Goal: Task Accomplishment & Management: Manage account settings

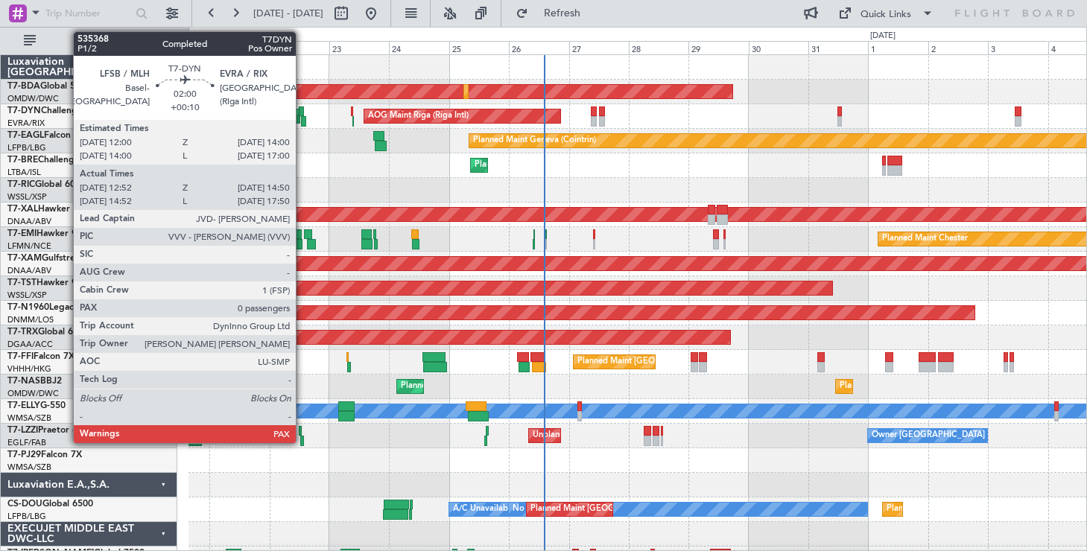
click at [302, 111] on div at bounding box center [301, 112] width 5 height 10
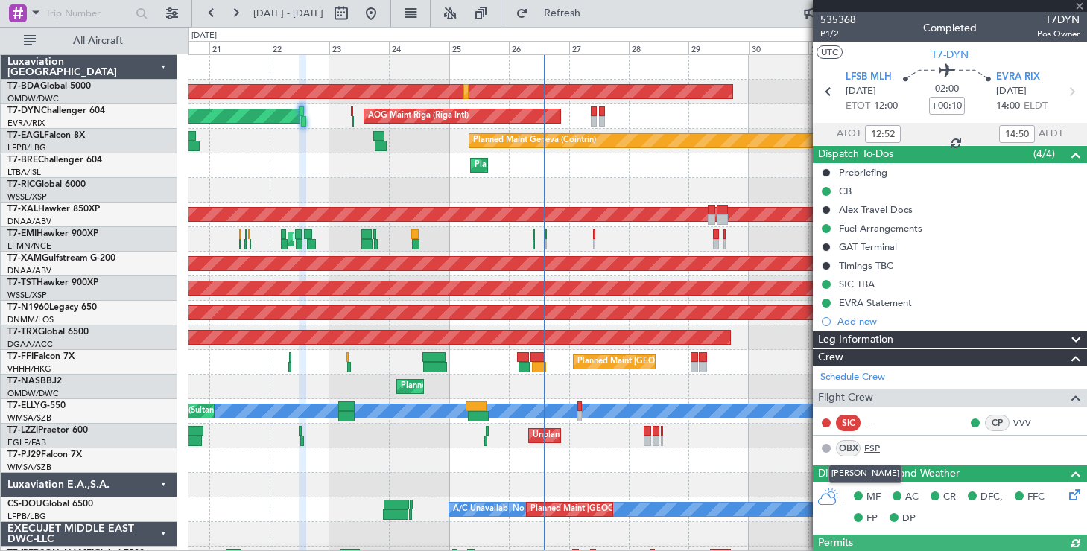
click at [872, 447] on link "FSP" at bounding box center [881, 448] width 34 height 13
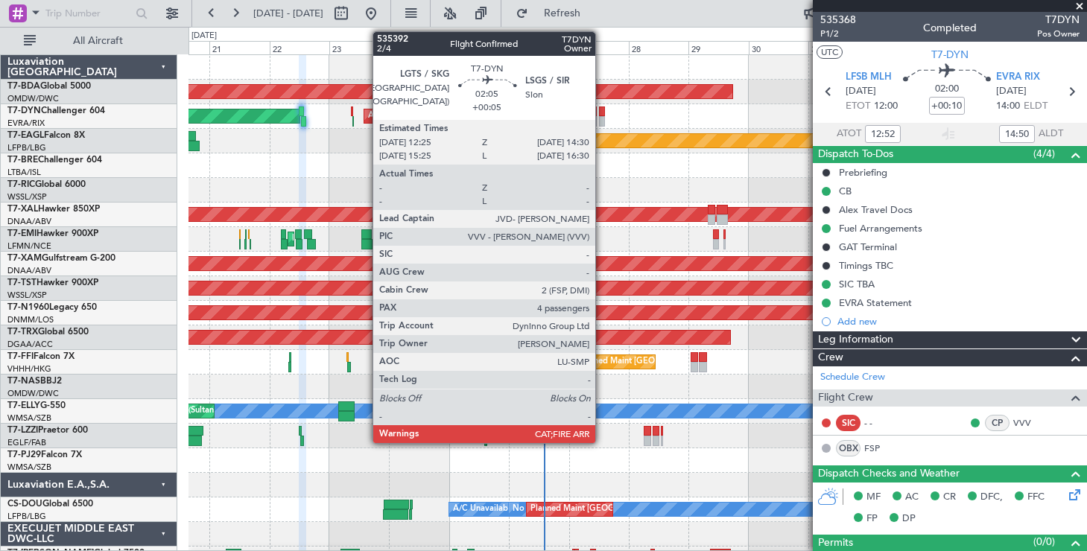
click at [602, 112] on div at bounding box center [601, 112] width 5 height 10
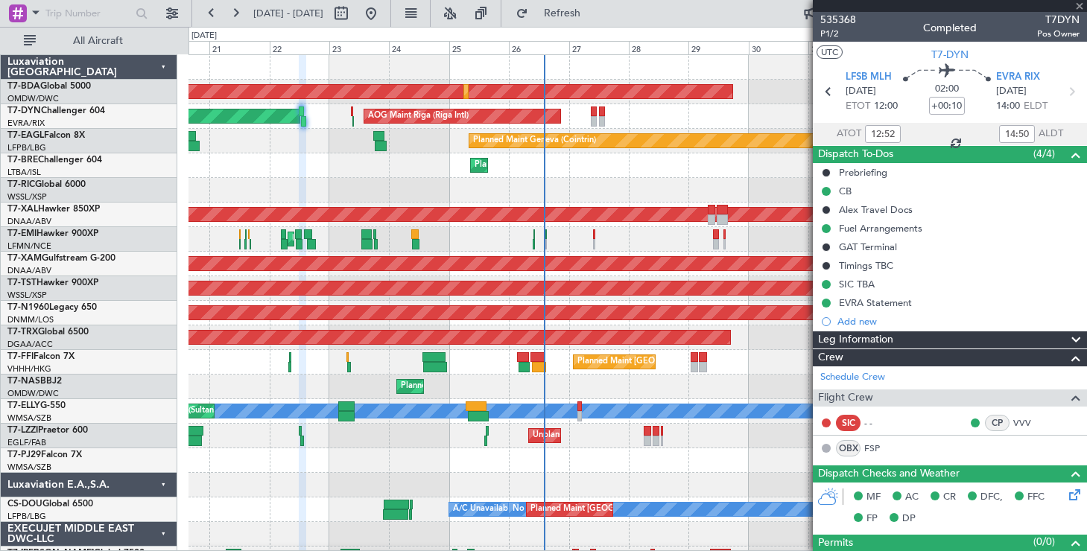
type input "+00:05"
type input "4"
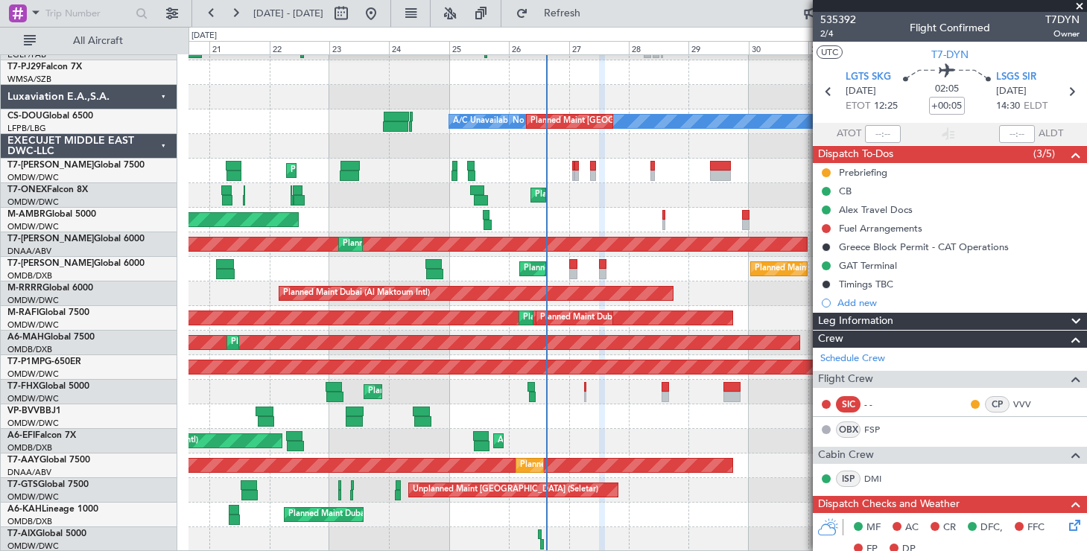
scroll to position [388, 0]
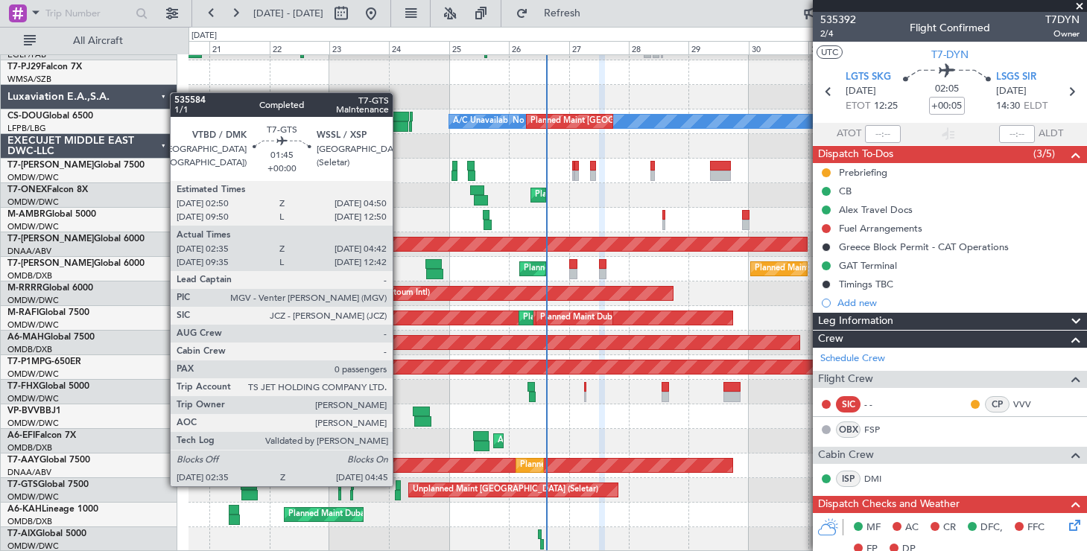
click at [399, 486] on div at bounding box center [398, 485] width 5 height 10
type input "02:45"
type input "04:37"
type input "0"
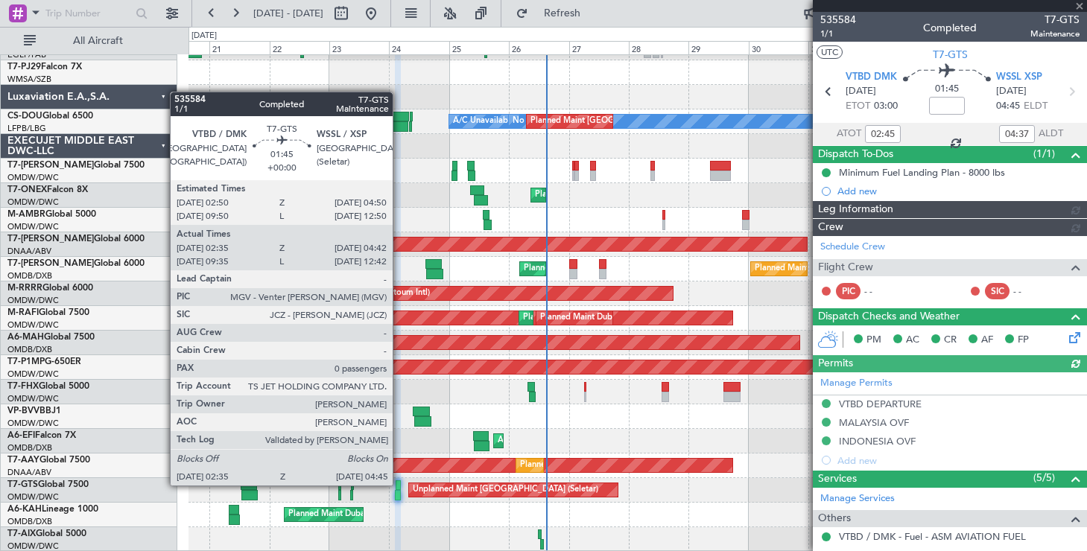
type input "[PERSON_NAME] ([PERSON_NAME])"
type input "7108"
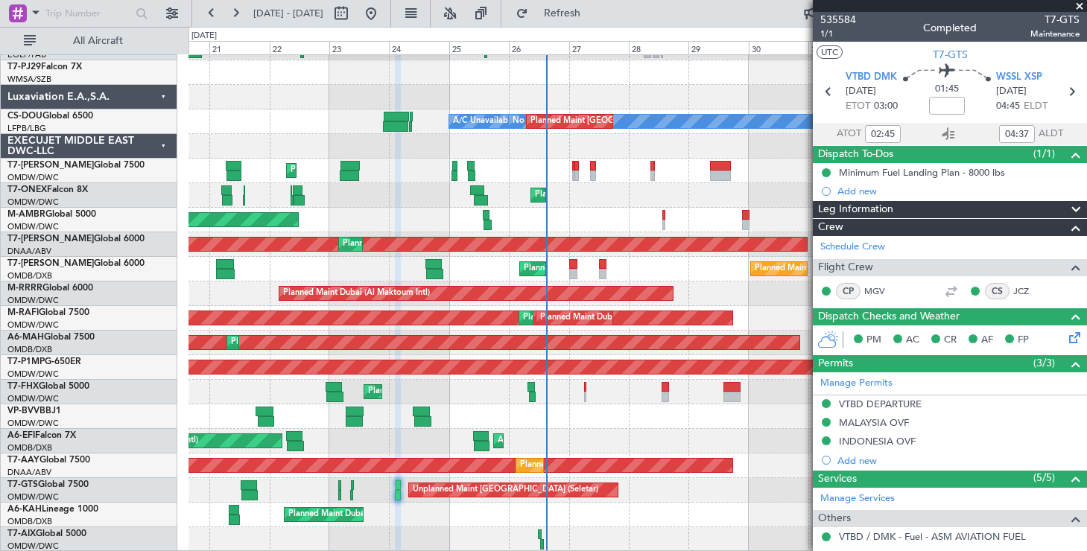
click at [1067, 264] on span at bounding box center [1076, 268] width 18 height 18
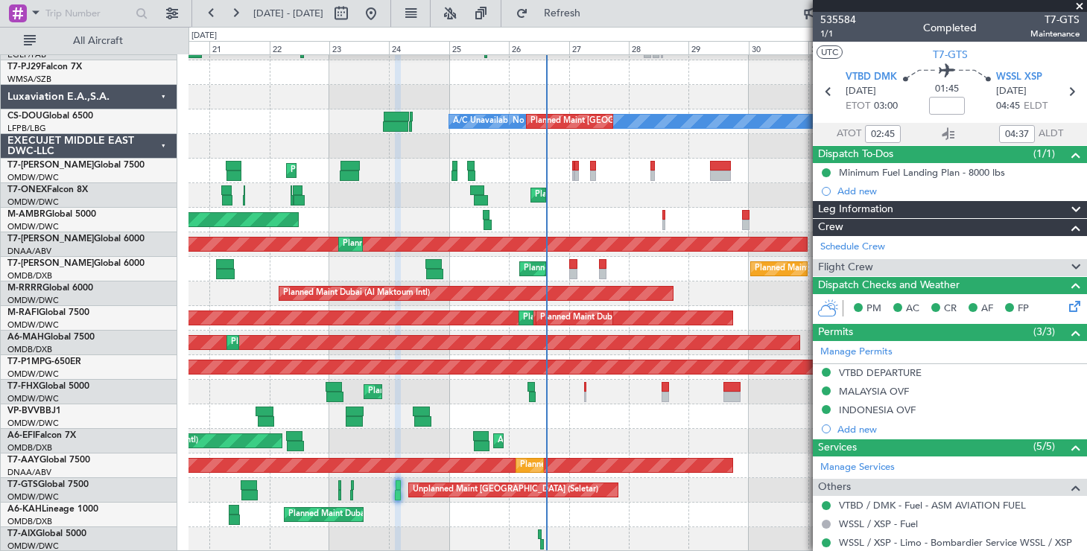
click at [1067, 264] on span at bounding box center [1076, 268] width 18 height 18
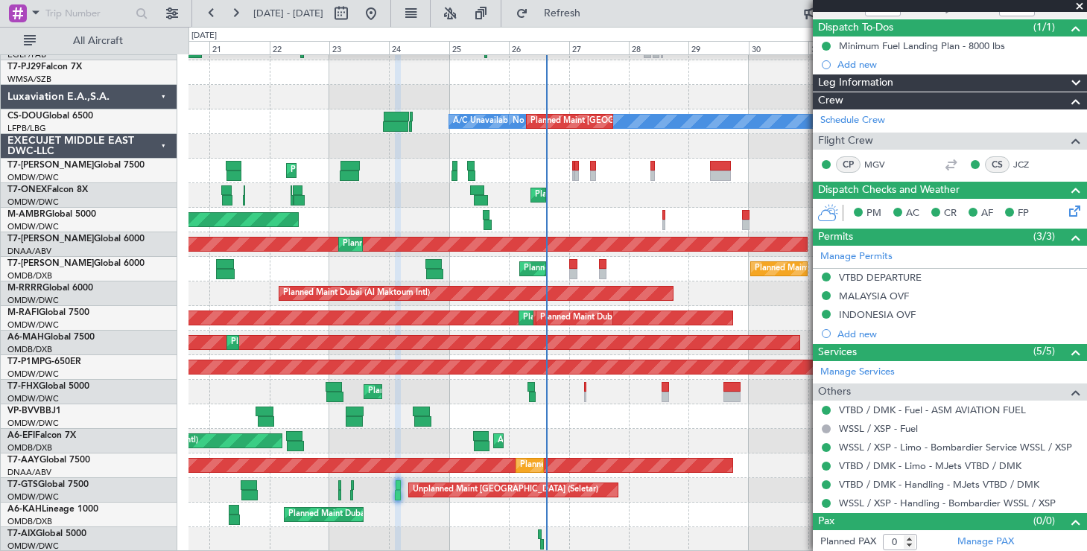
scroll to position [130, 0]
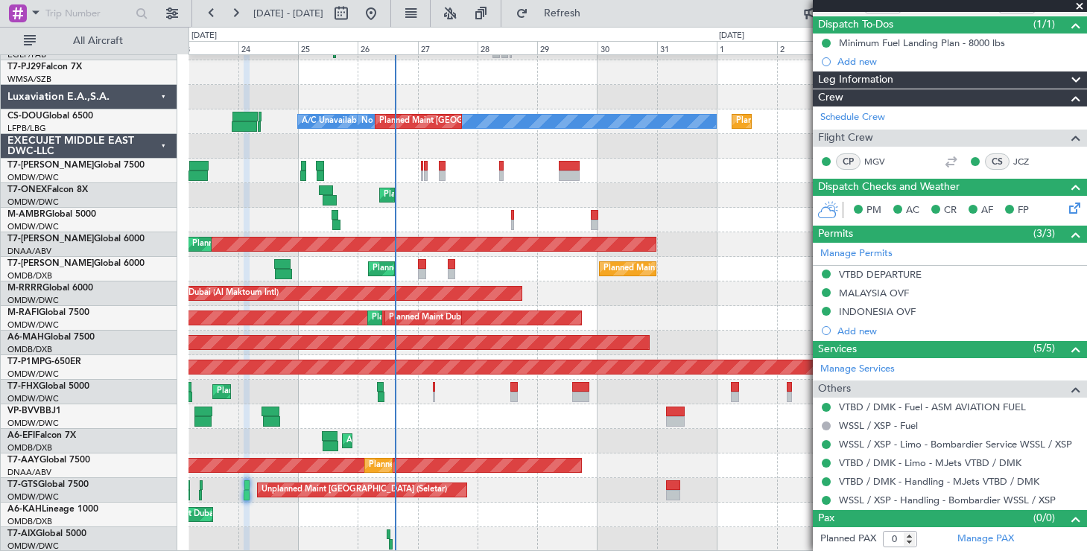
click at [1084, 6] on span at bounding box center [1079, 6] width 15 height 13
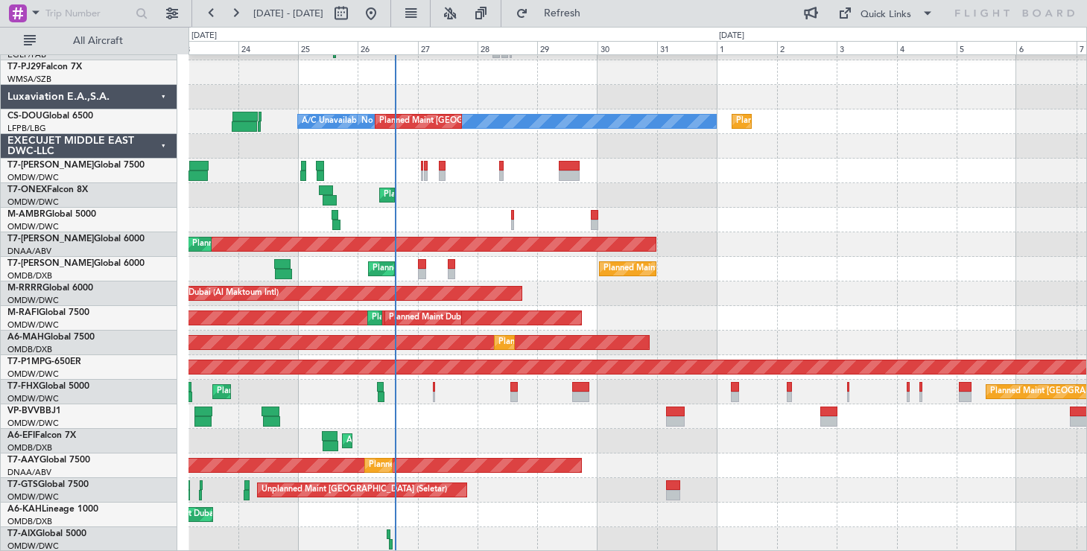
scroll to position [388, 0]
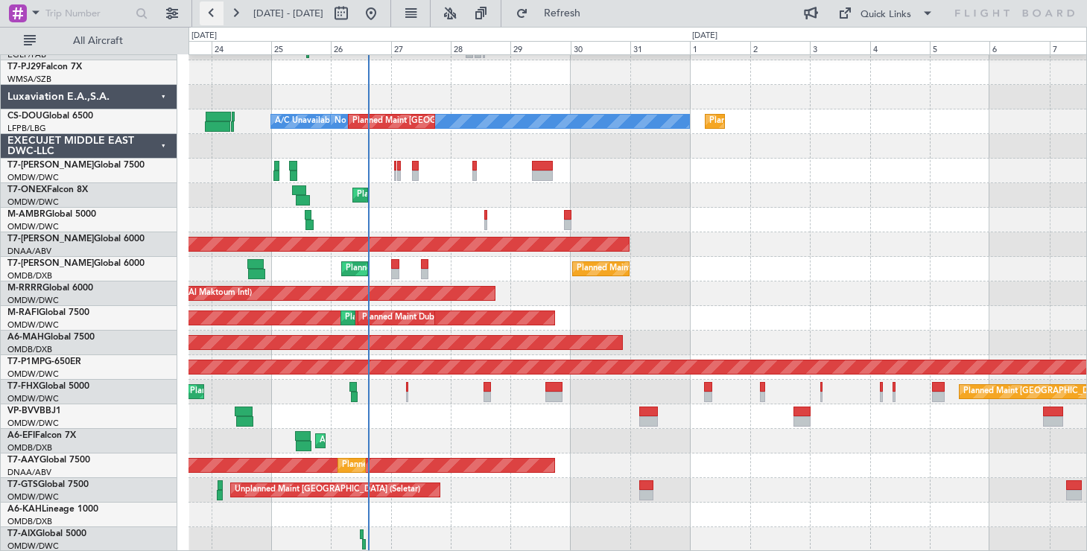
click at [209, 7] on button at bounding box center [212, 13] width 24 height 24
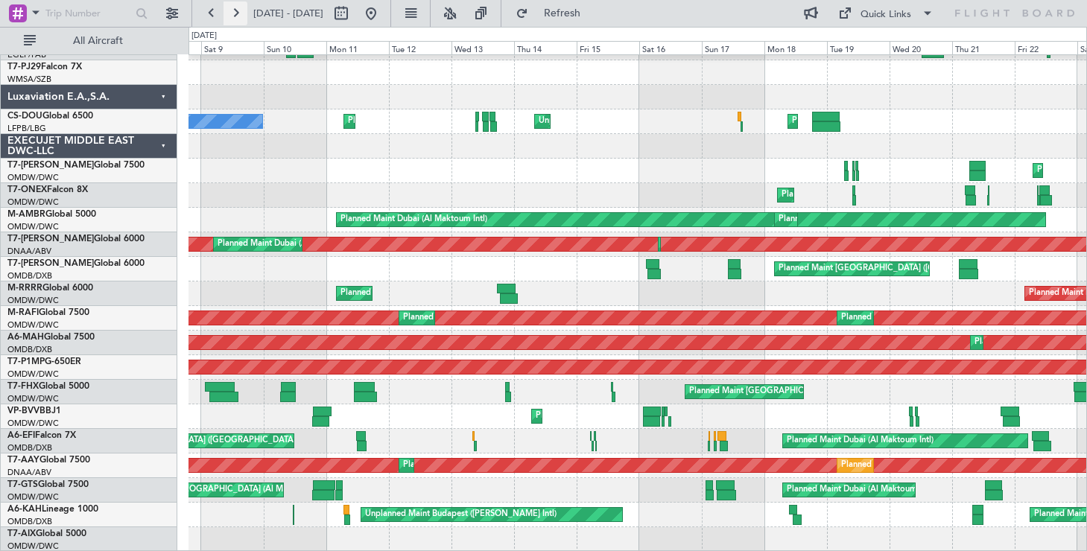
click at [240, 20] on button at bounding box center [235, 13] width 24 height 24
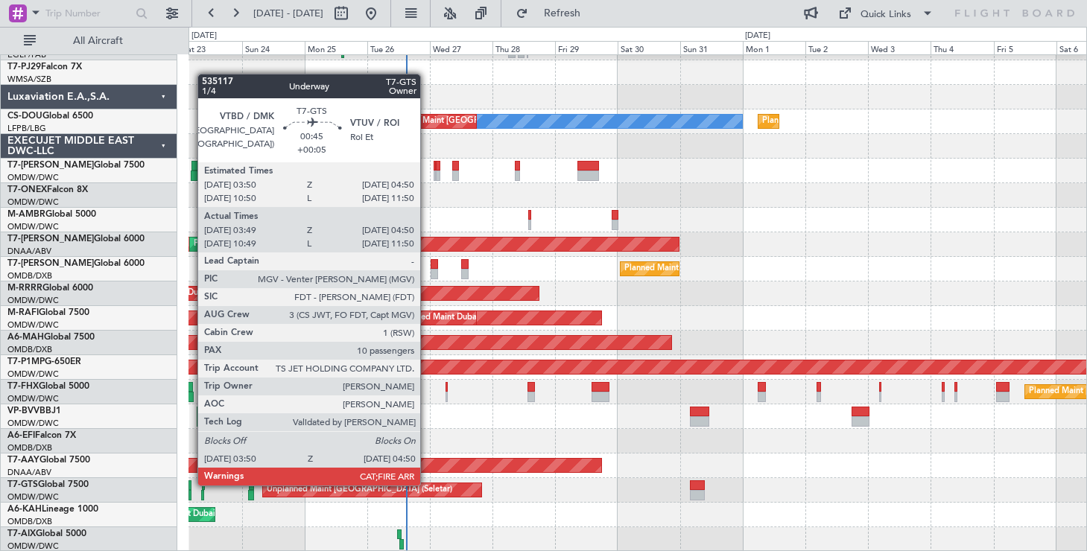
click at [190, 485] on div at bounding box center [189, 485] width 3 height 10
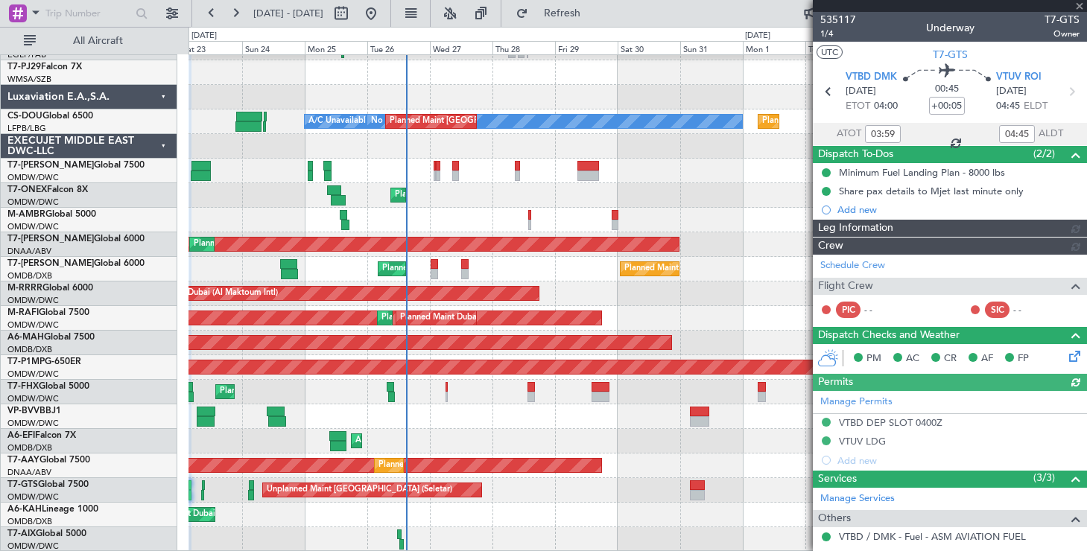
type input "[PERSON_NAME] ([PERSON_NAME])"
type input "7056"
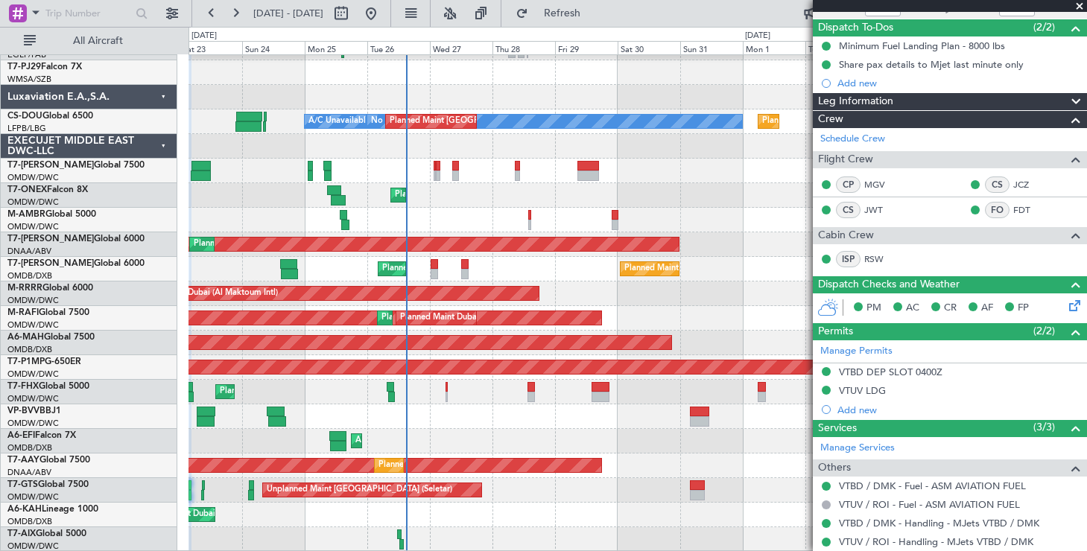
scroll to position [127, 0]
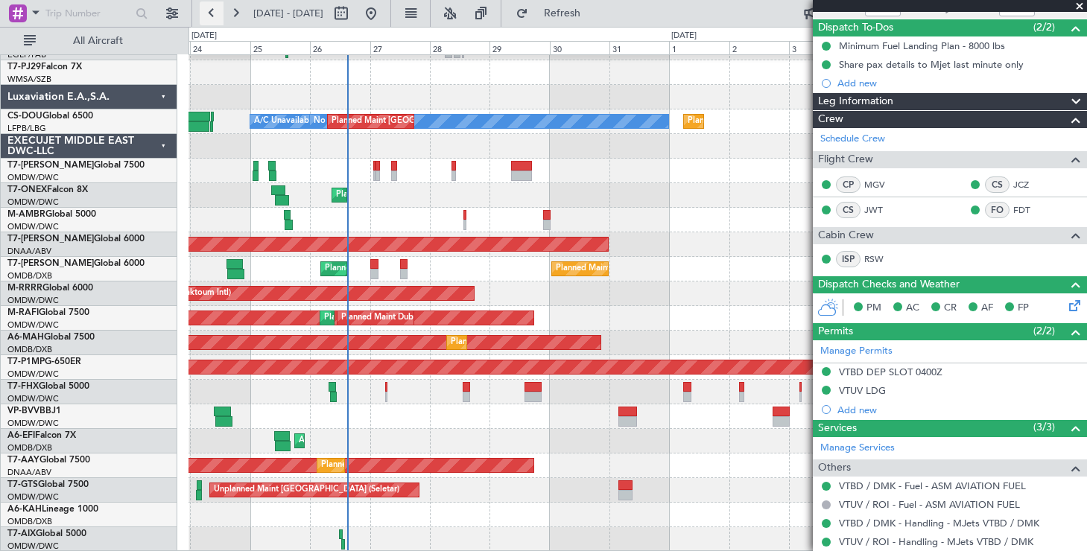
click at [217, 8] on button at bounding box center [212, 13] width 24 height 24
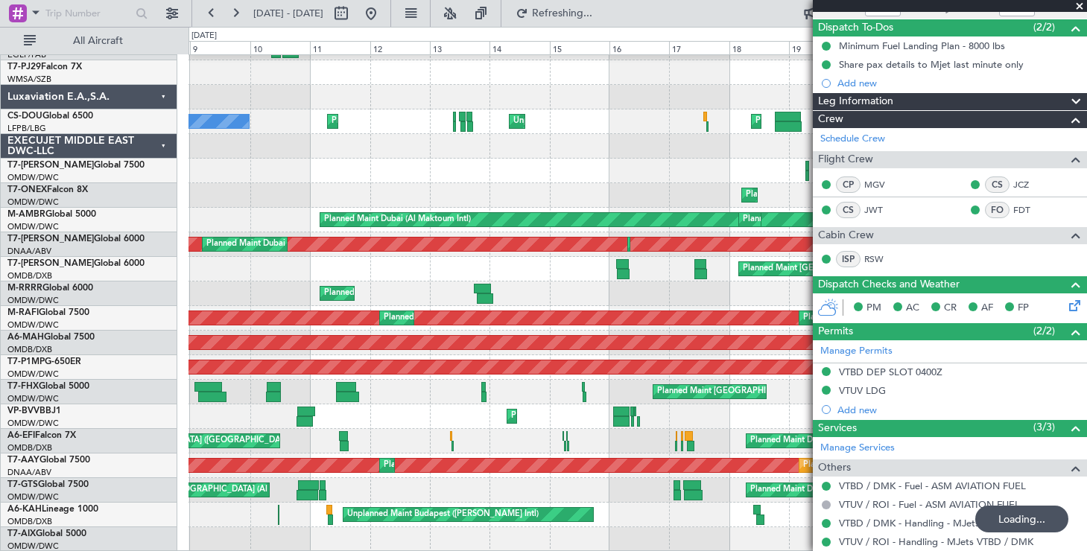
click at [1083, 4] on span at bounding box center [1079, 6] width 15 height 13
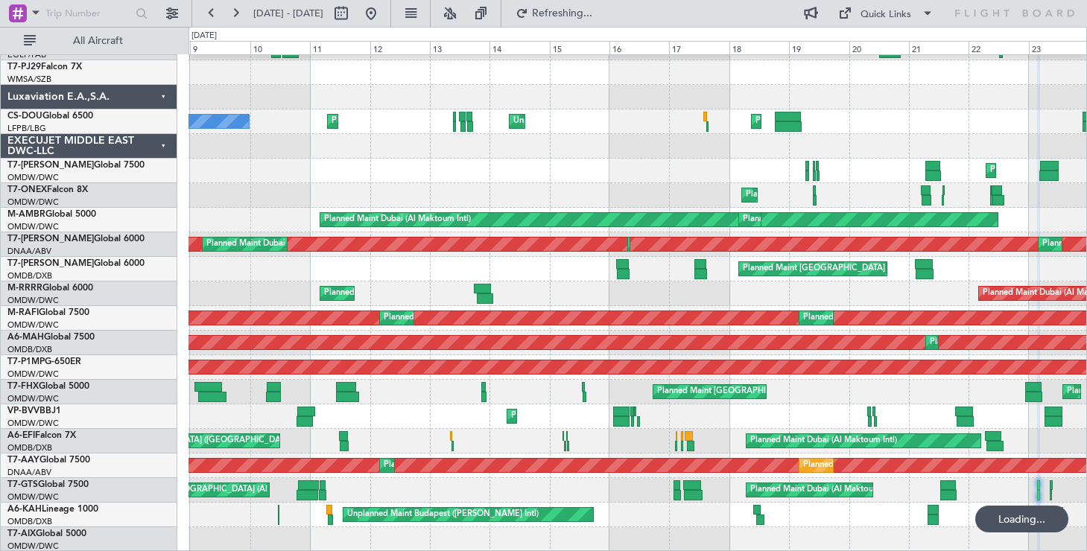
type input "0"
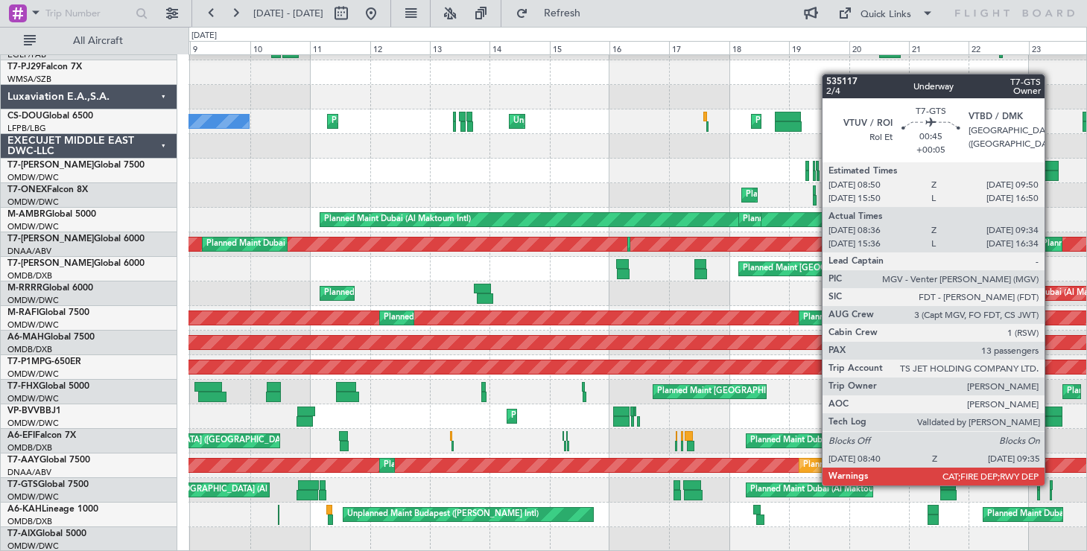
click at [1051, 485] on div at bounding box center [1051, 485] width 3 height 10
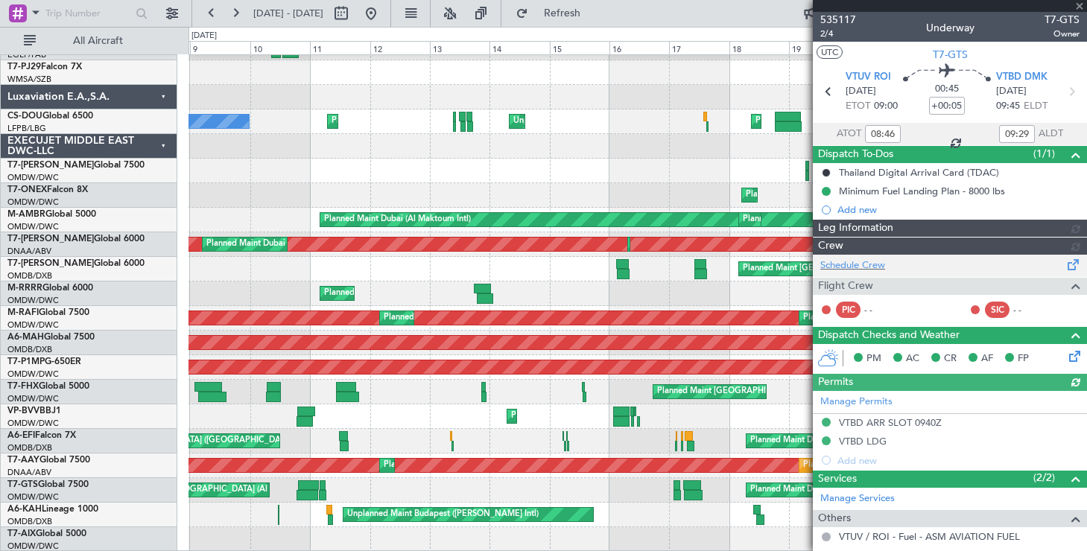
type input "[PERSON_NAME] ([PERSON_NAME])"
type input "7057"
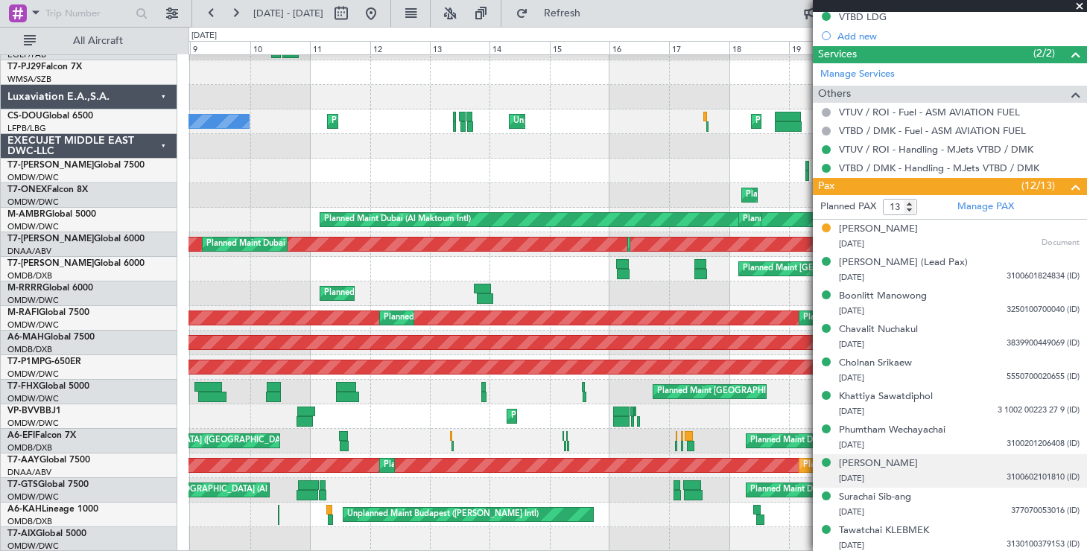
scroll to position [384, 0]
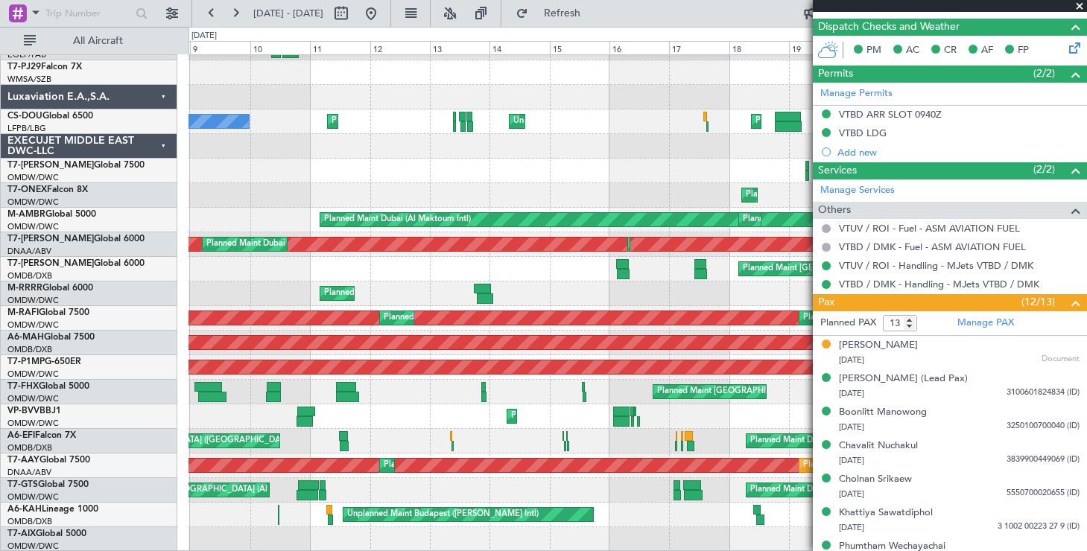
click at [1081, 9] on span at bounding box center [1079, 6] width 15 height 13
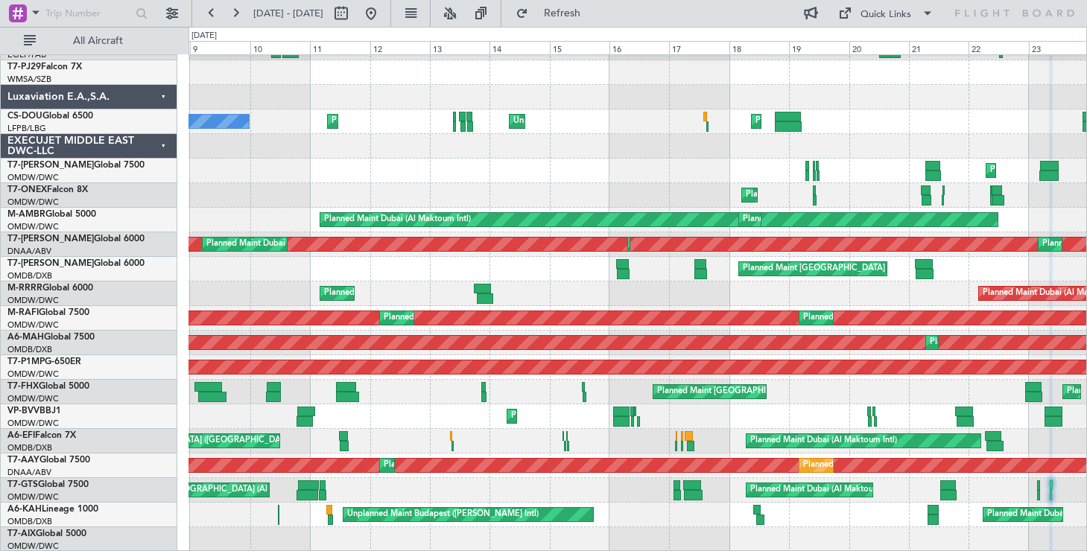
type input "0"
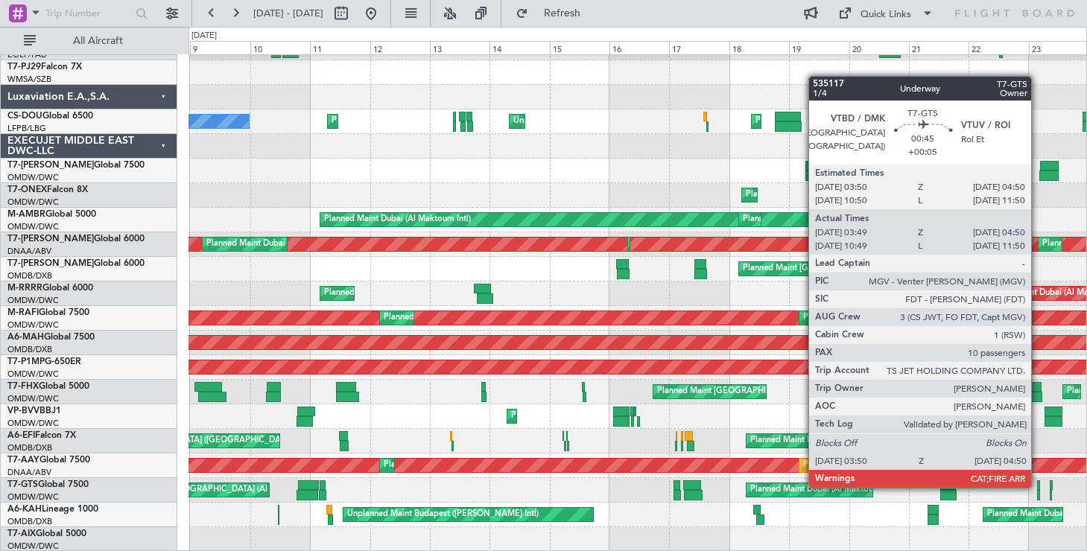
click at [1038, 487] on div at bounding box center [1038, 485] width 3 height 10
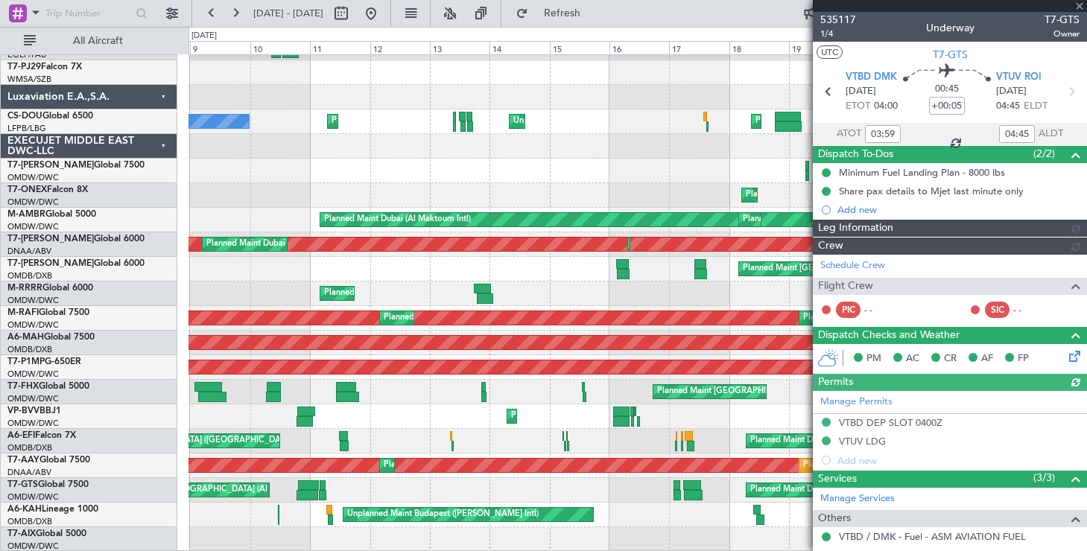
type input "[PERSON_NAME] ([PERSON_NAME])"
type input "7056"
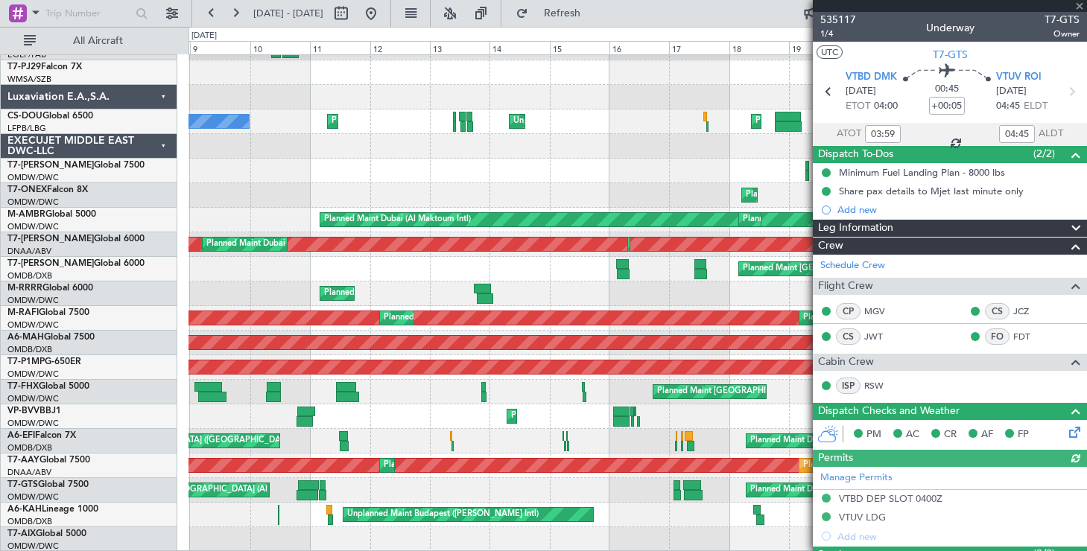
scroll to position [504, 0]
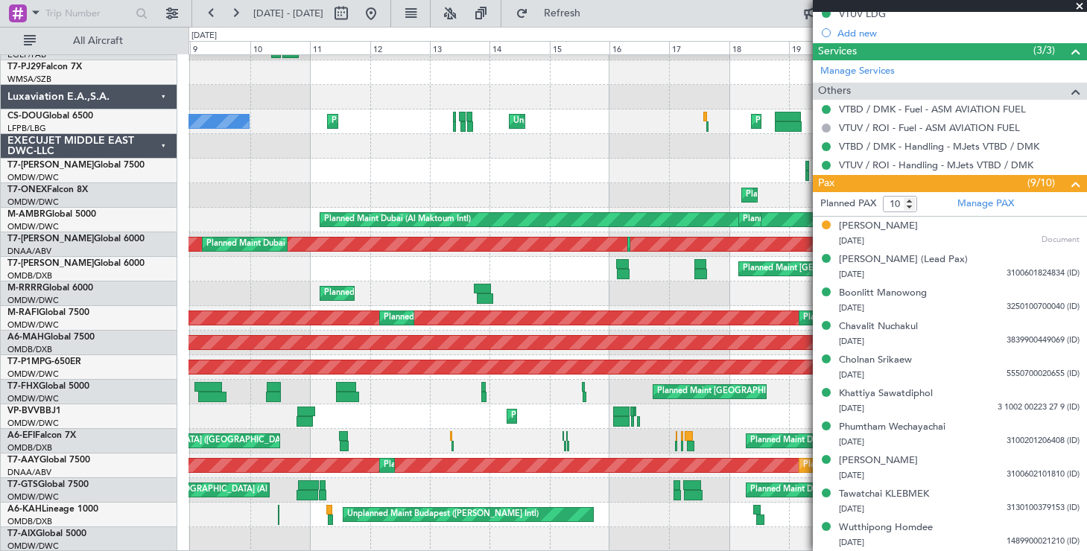
click at [1080, 6] on span at bounding box center [1079, 6] width 15 height 13
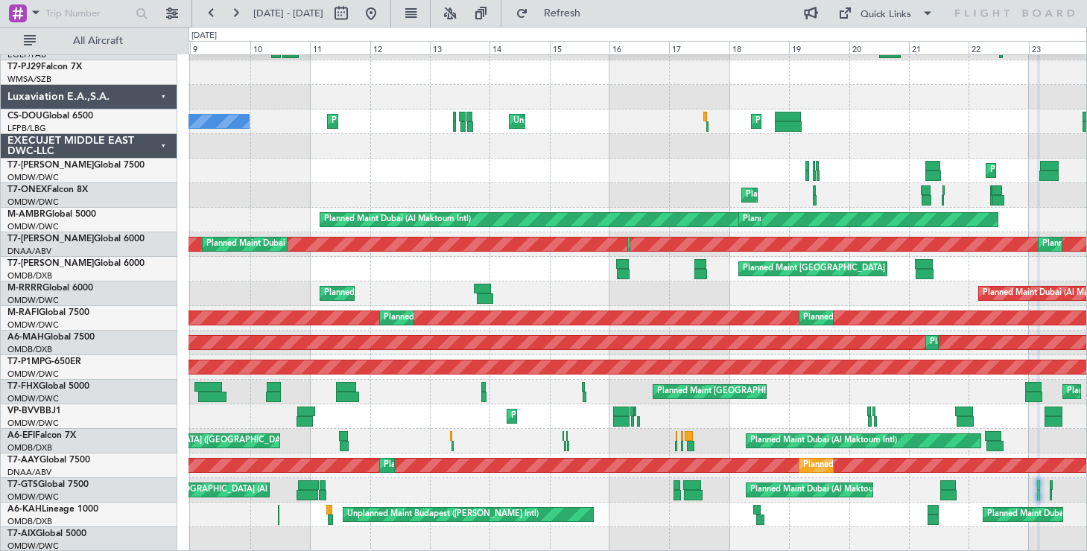
type input "0"
click at [226, 10] on button at bounding box center [235, 13] width 24 height 24
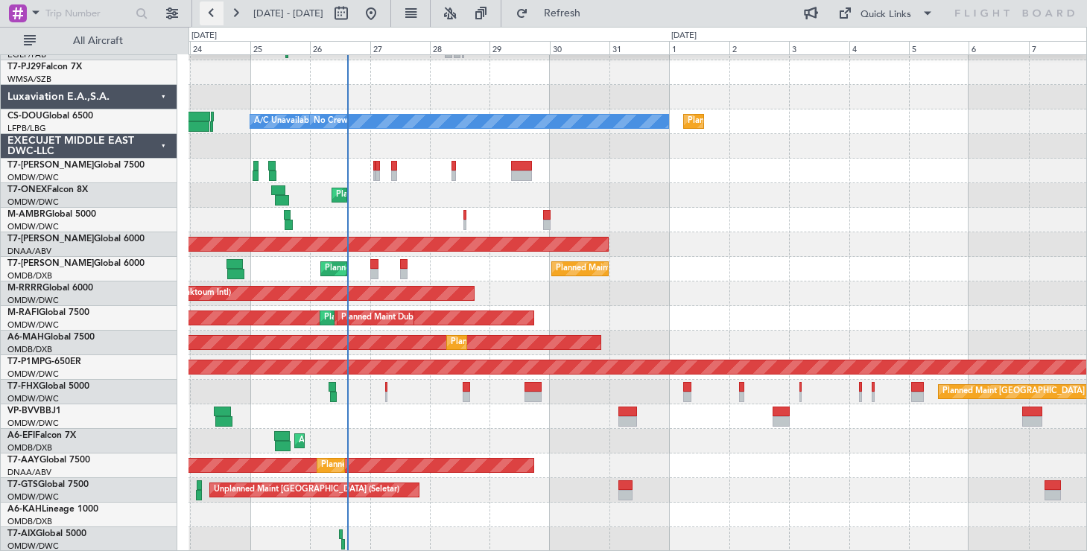
click at [210, 13] on button at bounding box center [212, 13] width 24 height 24
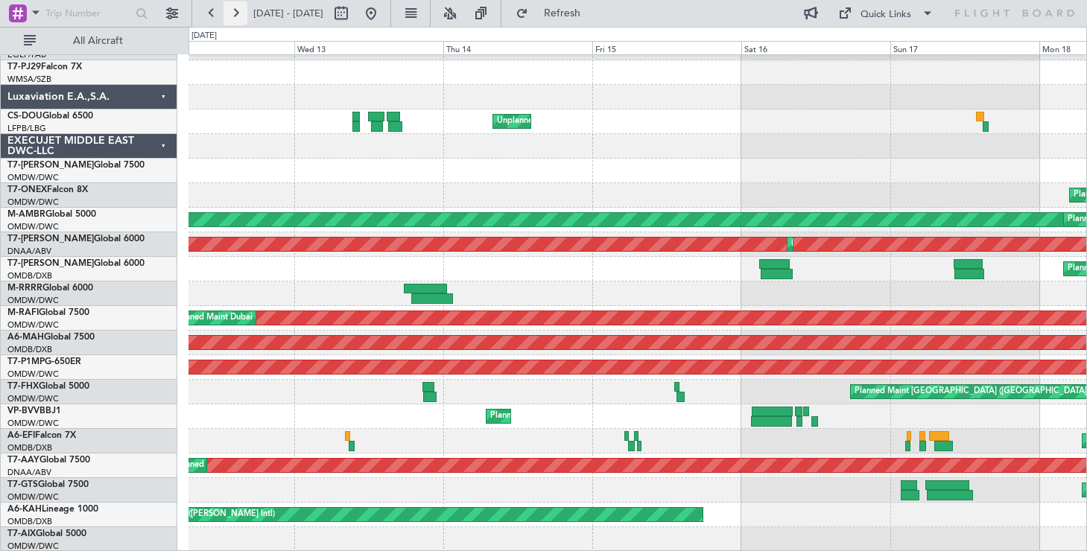
click at [237, 14] on button at bounding box center [235, 13] width 24 height 24
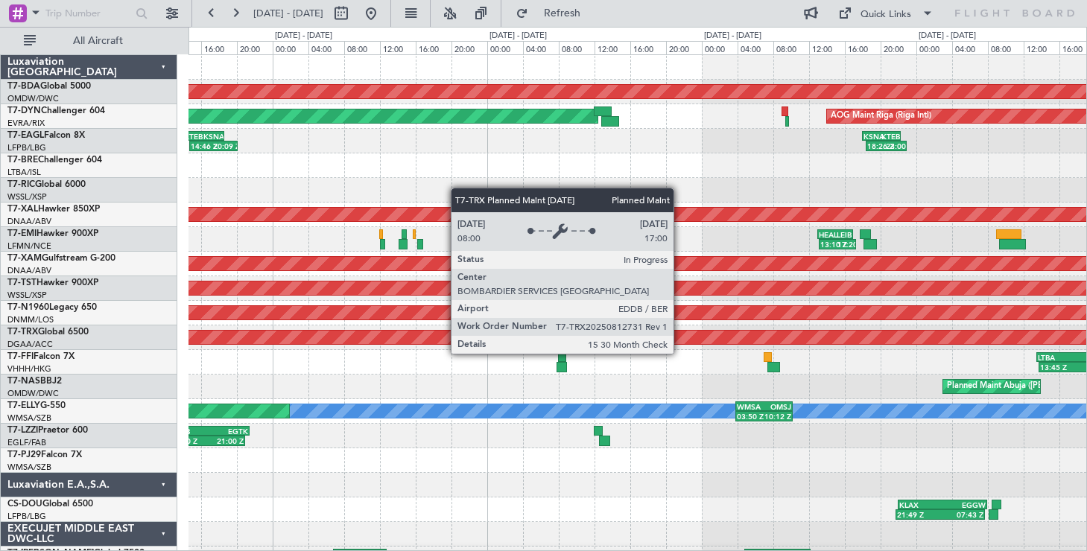
click at [680, 340] on div "Planned Maint [GEOGRAPHIC_DATA] ([GEOGRAPHIC_DATA])" at bounding box center [638, 337] width 2692 height 13
